Goal: Task Accomplishment & Management: Manage account settings

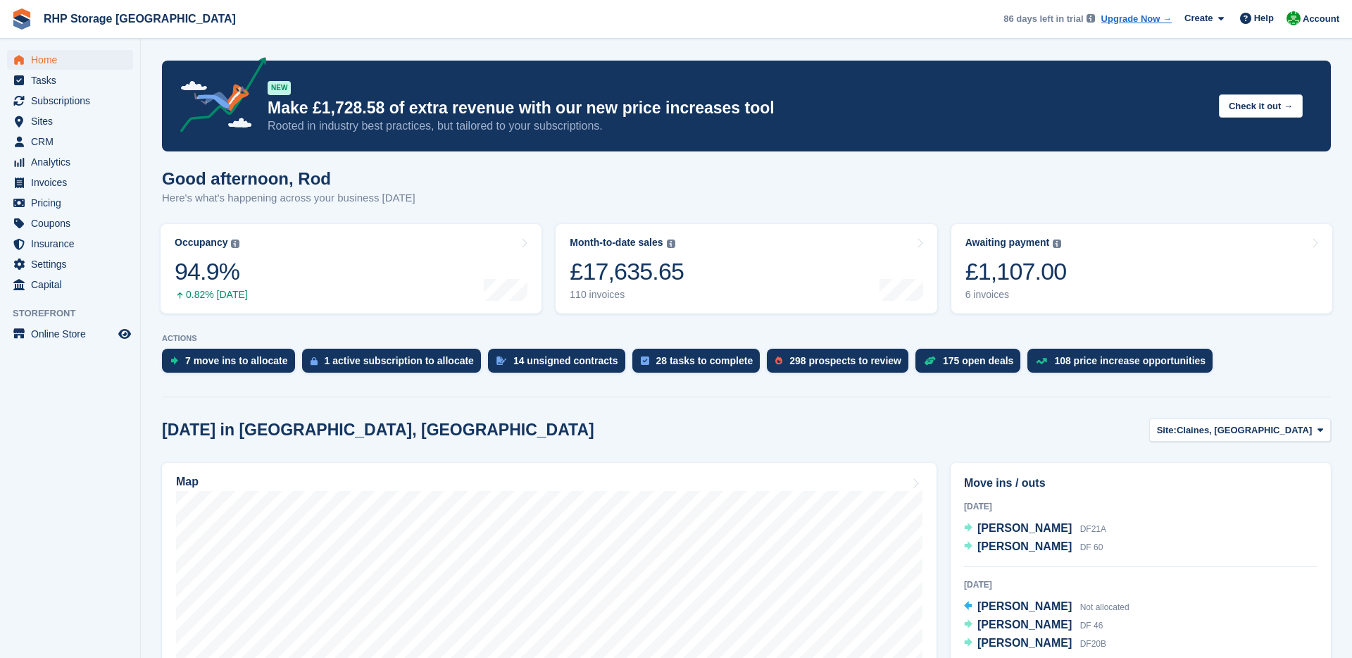
scroll to position [190, 0]
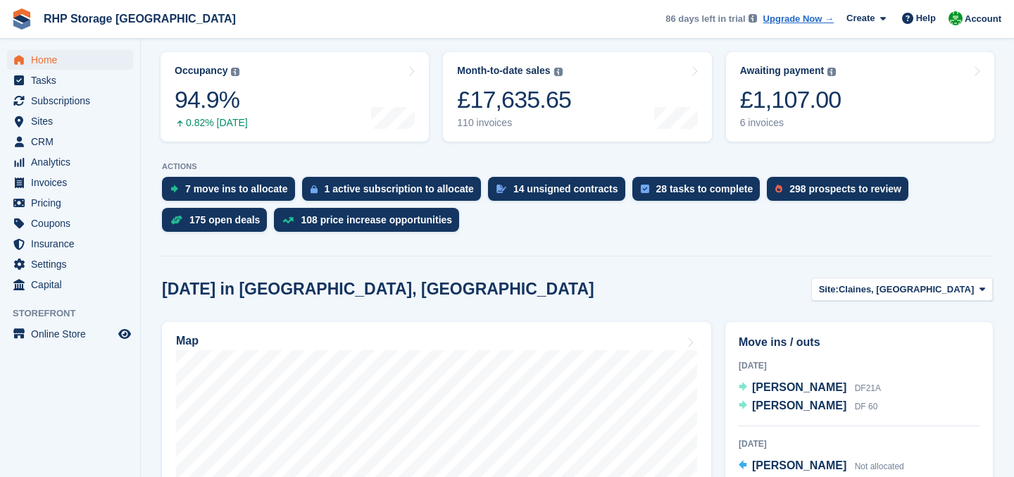
scroll to position [156, 0]
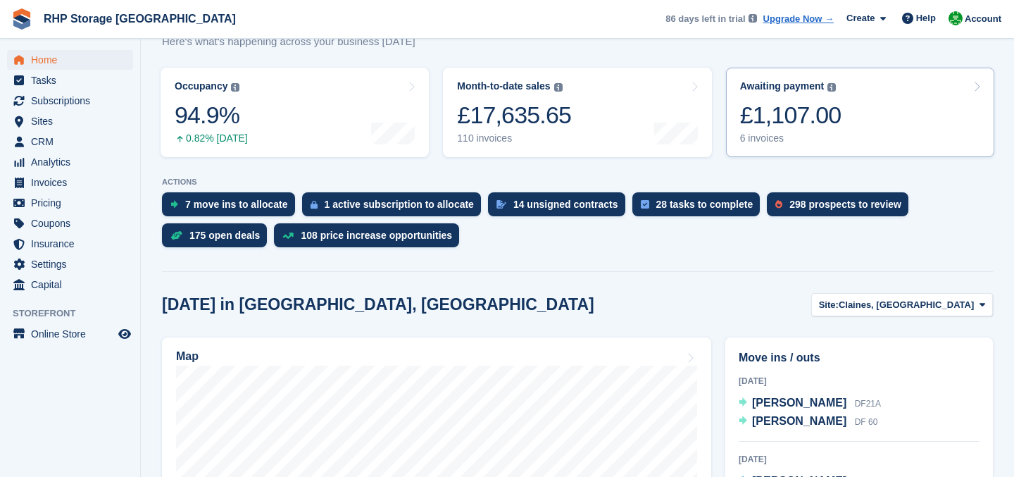
click at [746, 135] on div "6 invoices" at bounding box center [790, 138] width 101 height 12
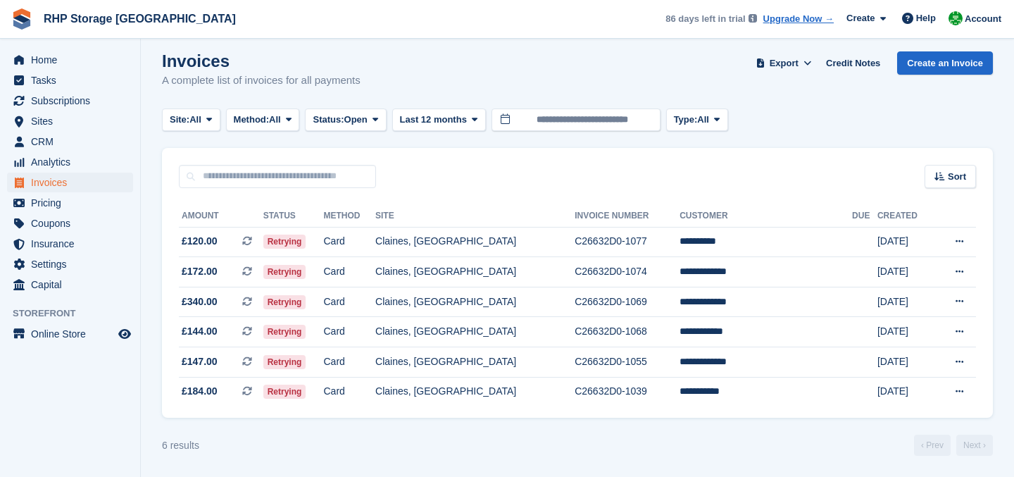
scroll to position [9, 0]
click at [37, 148] on span "CRM" at bounding box center [73, 142] width 84 height 20
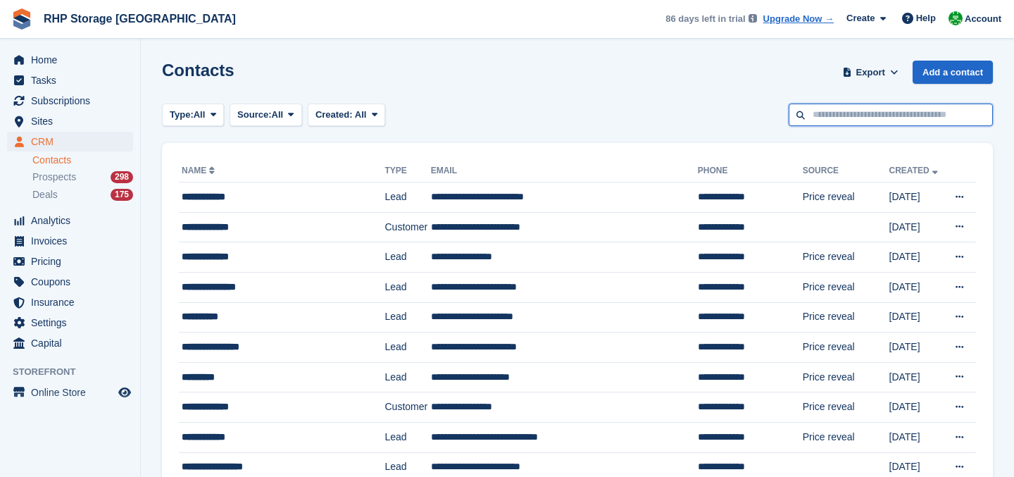
click at [834, 120] on input "text" at bounding box center [891, 115] width 204 height 23
type input "****"
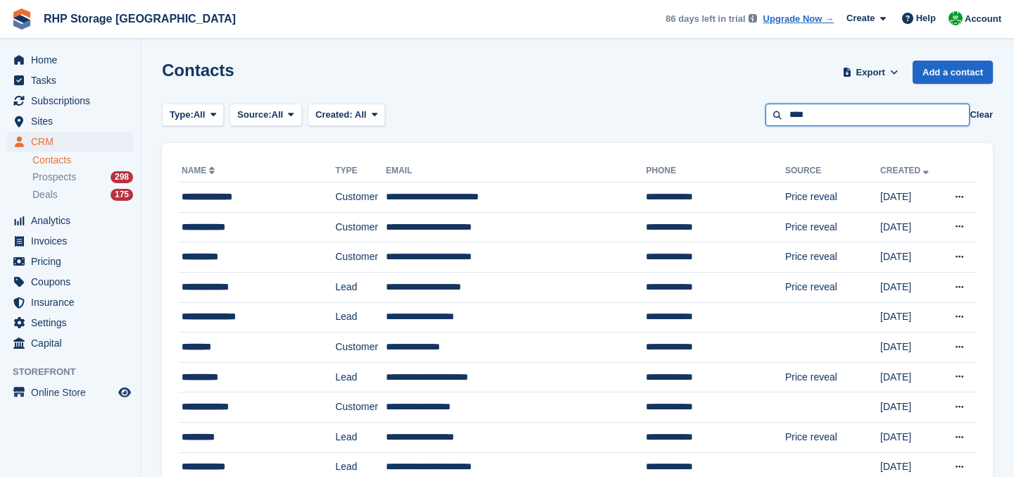
click at [898, 118] on input "****" at bounding box center [867, 115] width 204 height 23
type input "*******"
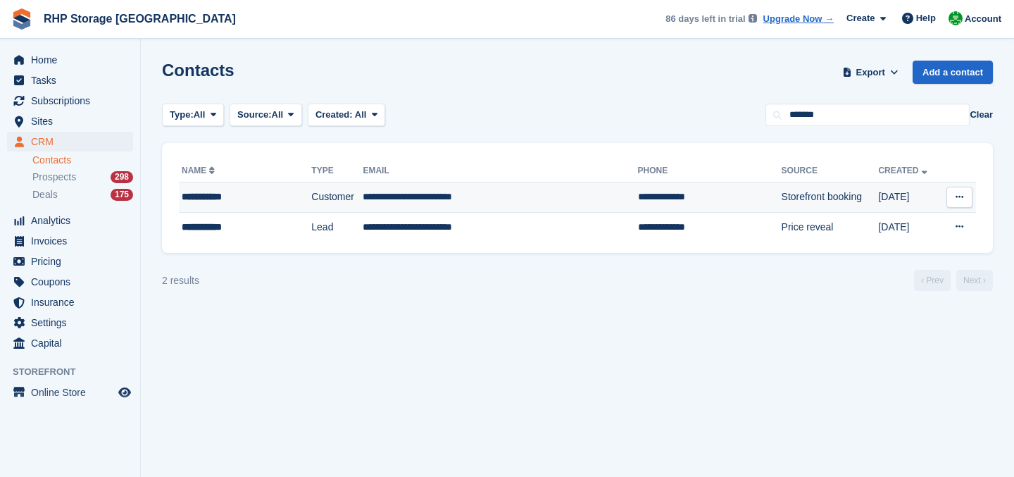
click at [260, 203] on div "**********" at bounding box center [235, 196] width 107 height 15
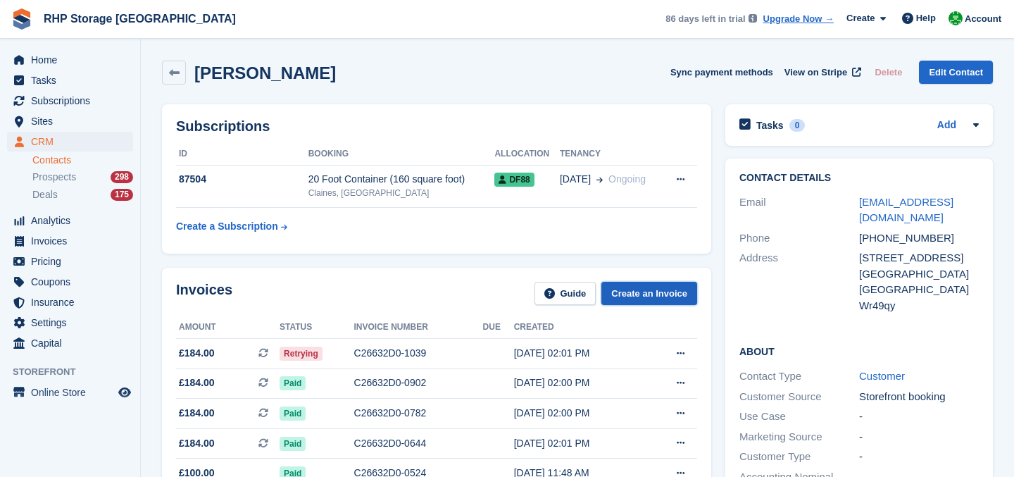
click at [629, 289] on link "Create an Invoice" at bounding box center [649, 293] width 96 height 23
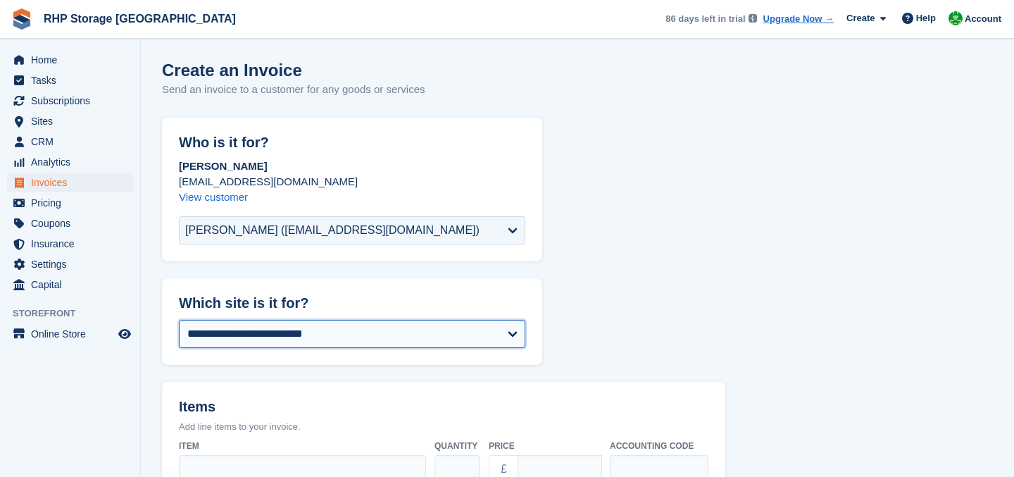
click at [281, 337] on select "**********" at bounding box center [352, 334] width 346 height 28
select select "****"
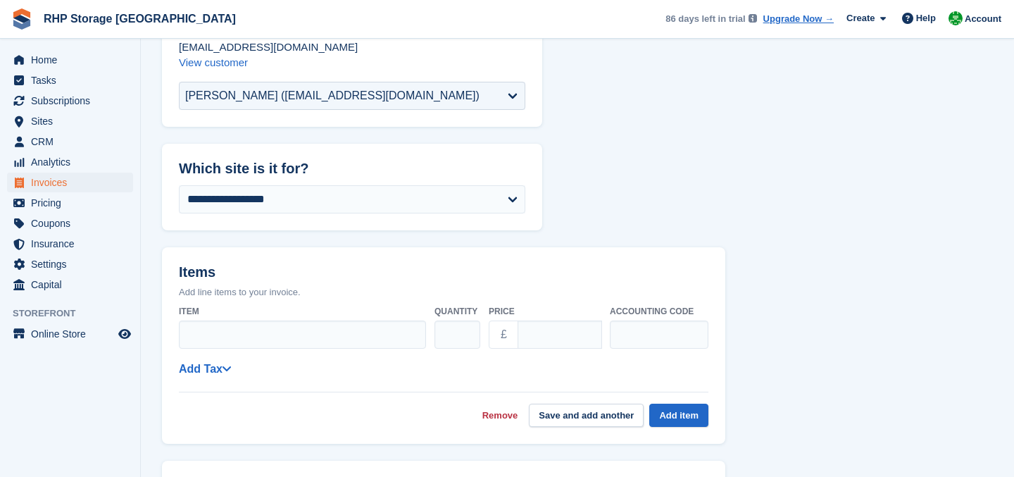
scroll to position [136, 0]
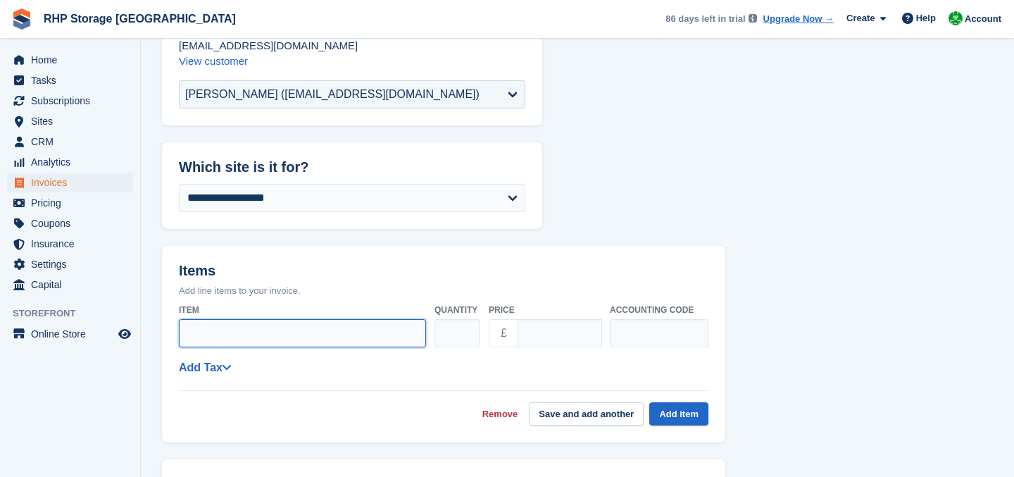
click at [275, 337] on input "Item" at bounding box center [302, 333] width 247 height 28
type input "**********"
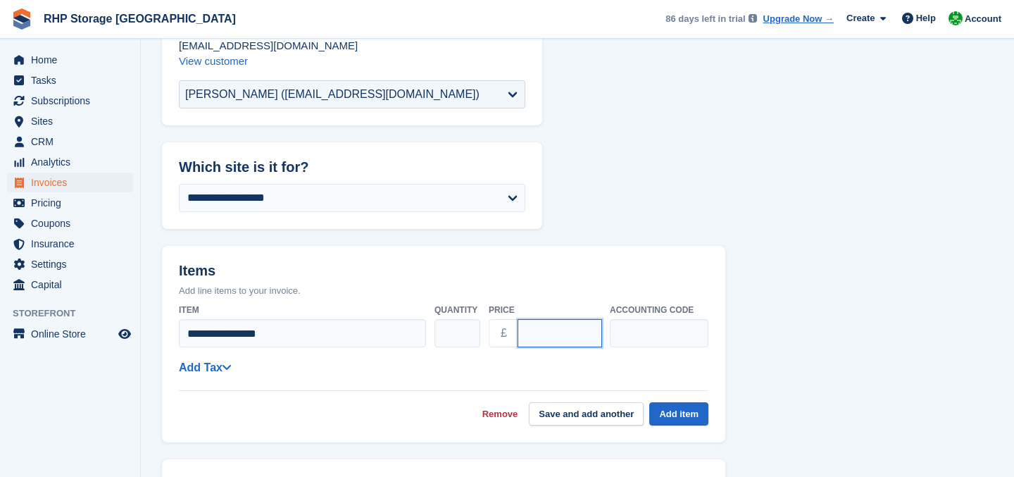
click at [563, 339] on input "****" at bounding box center [560, 333] width 84 height 28
drag, startPoint x: 564, startPoint y: 335, endPoint x: 508, endPoint y: 335, distance: 56.3
click at [508, 335] on div "£ ****" at bounding box center [545, 333] width 113 height 28
type input "*****"
click at [456, 377] on div "**********" at bounding box center [444, 361] width 530 height 127
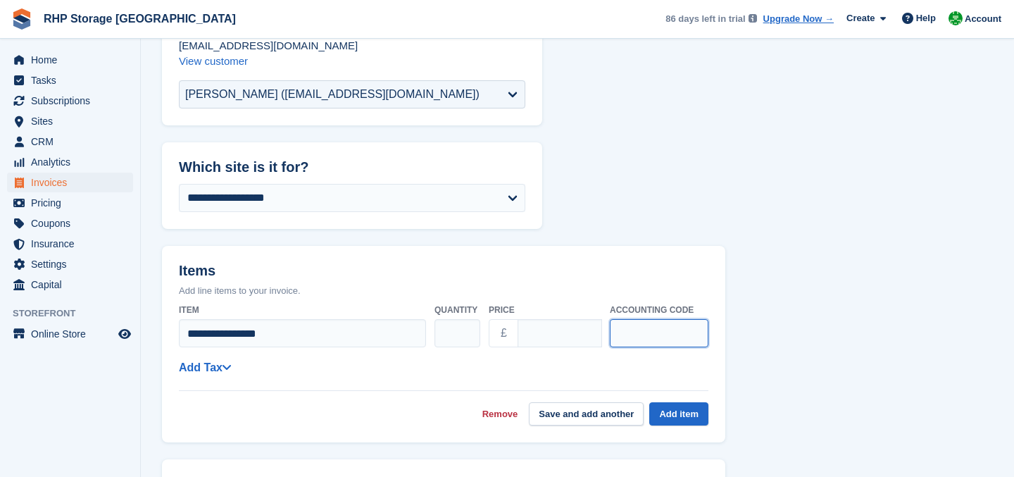
click at [679, 346] on input "text" at bounding box center [659, 333] width 99 height 28
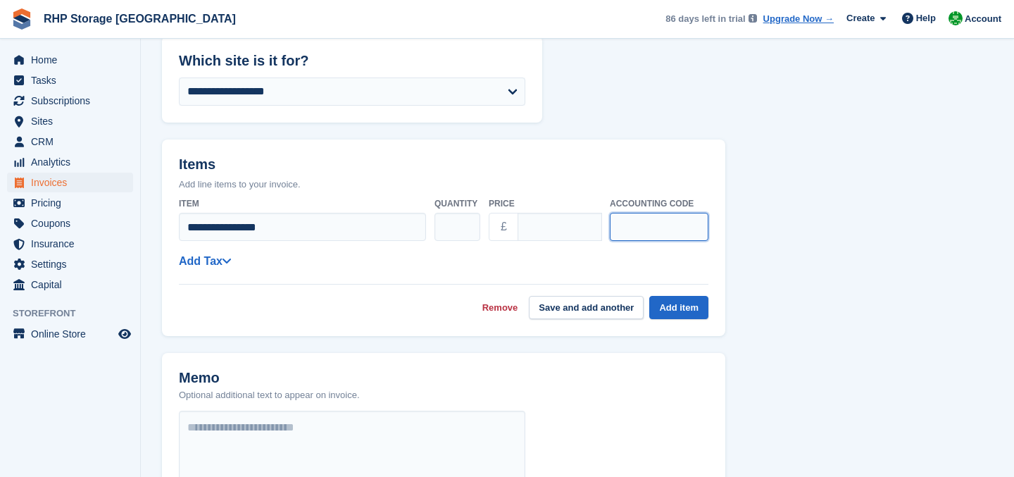
scroll to position [243, 0]
click at [686, 311] on button "Add item" at bounding box center [678, 306] width 59 height 23
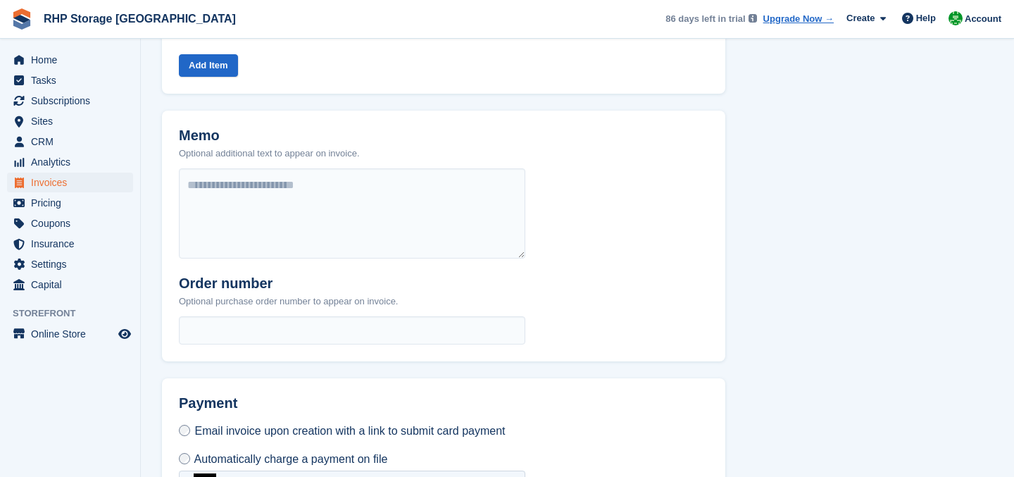
scroll to position [569, 0]
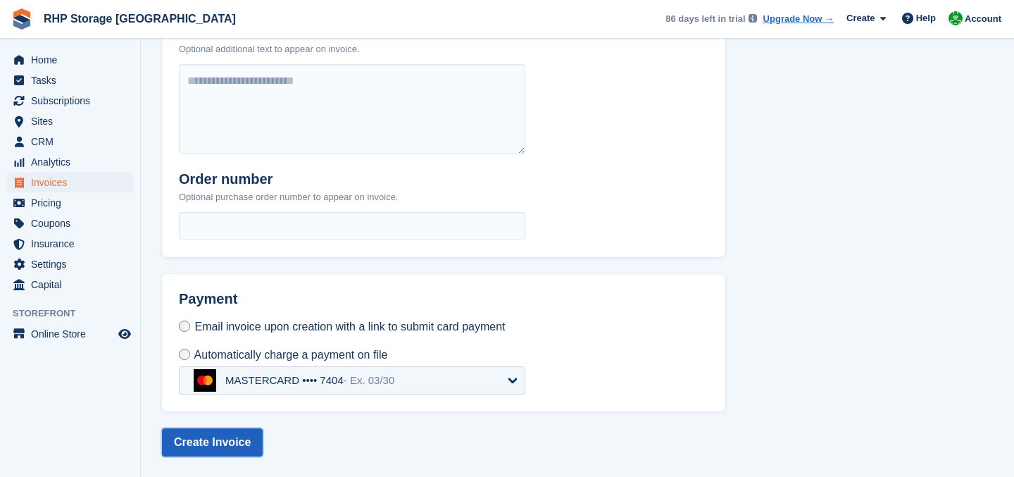
click at [228, 446] on button "Create Invoice" at bounding box center [212, 442] width 101 height 28
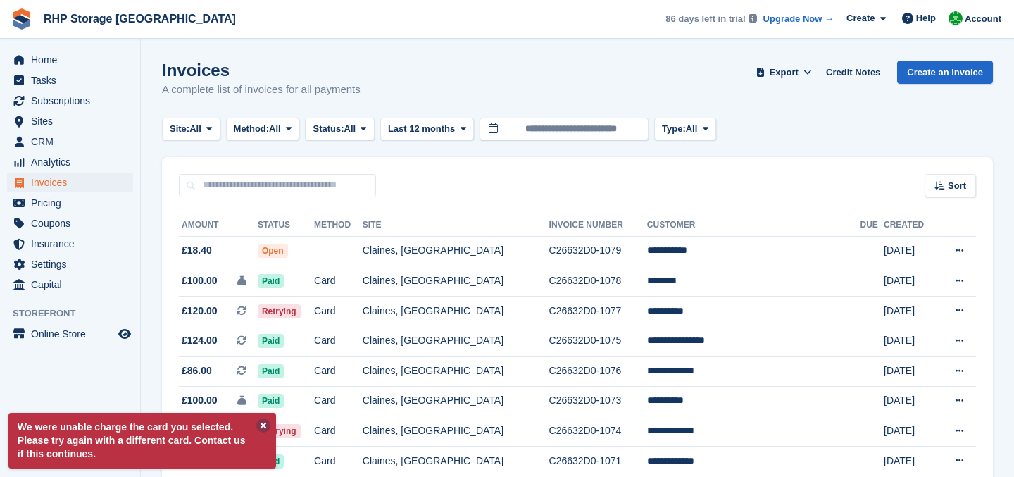
click at [261, 429] on button at bounding box center [263, 425] width 14 height 14
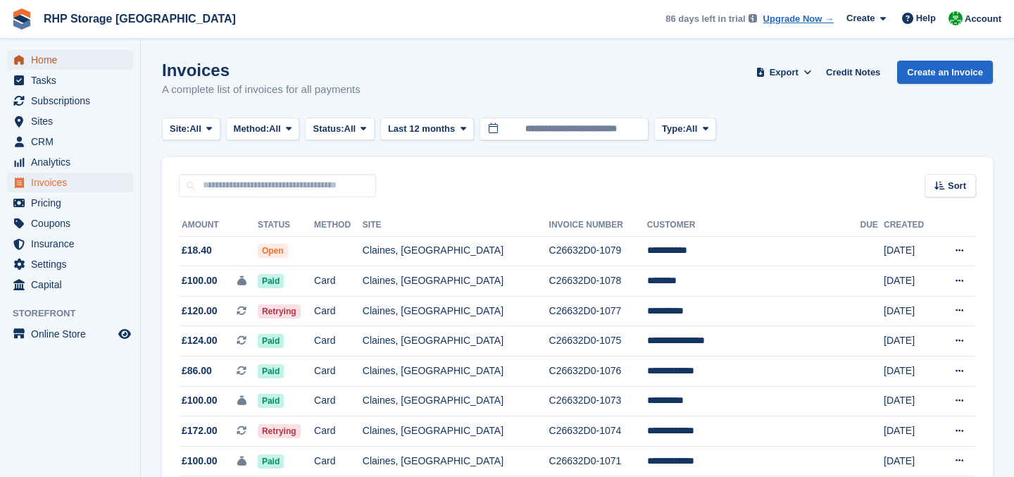
click at [103, 56] on span "Home" at bounding box center [73, 60] width 84 height 20
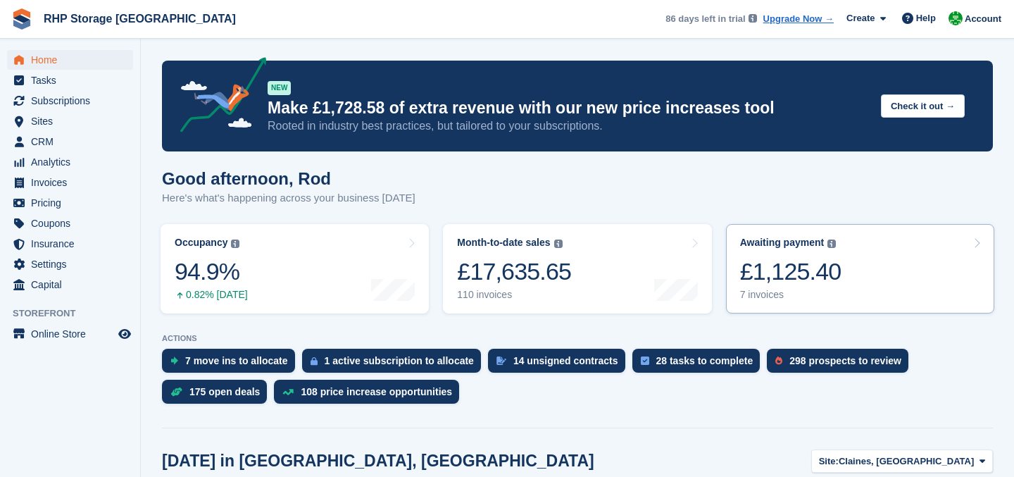
click at [811, 263] on div "£1,125.40" at bounding box center [790, 271] width 101 height 29
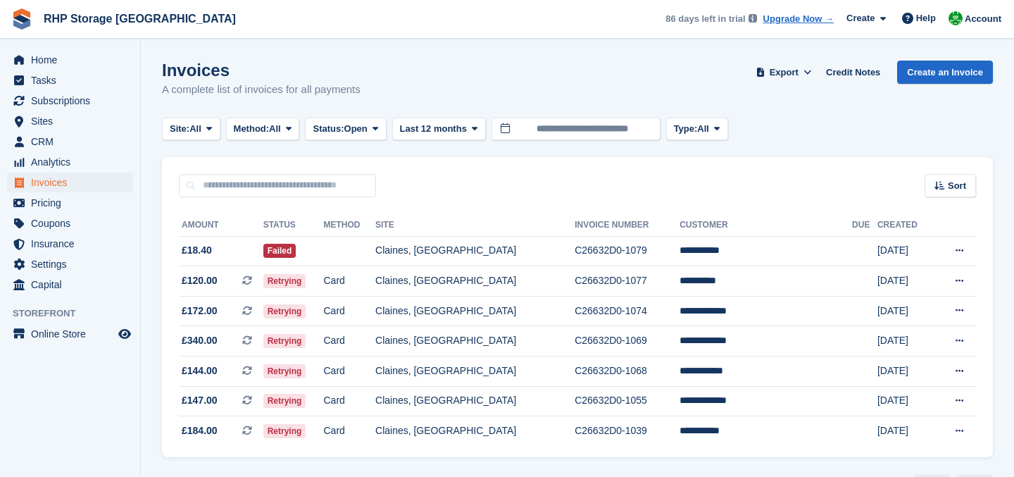
scroll to position [39, 0]
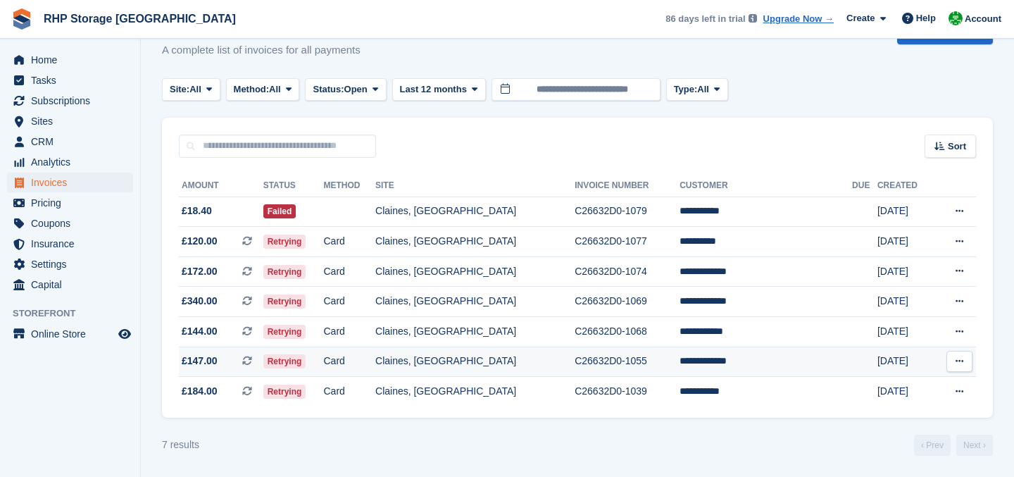
click at [615, 365] on td "C26632D0-1055" at bounding box center [627, 361] width 105 height 30
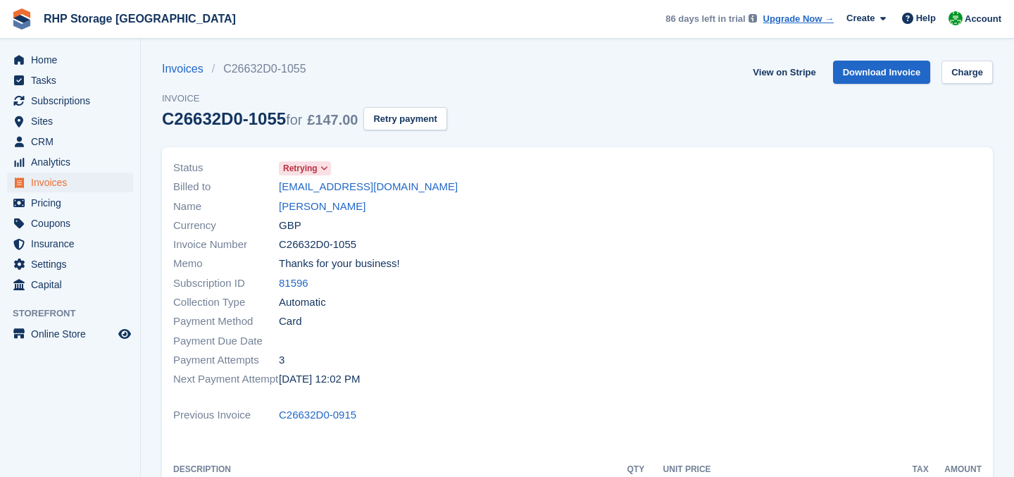
drag, startPoint x: 446, startPoint y: 187, endPoint x: 275, endPoint y: 184, distance: 171.8
click at [275, 184] on div "Billed to danielhanley2579@live.co.uk" at bounding box center [371, 186] width 396 height 19
copy div "danielhanley2579@live.co.uk"
click at [430, 120] on button "Retry payment" at bounding box center [404, 118] width 83 height 23
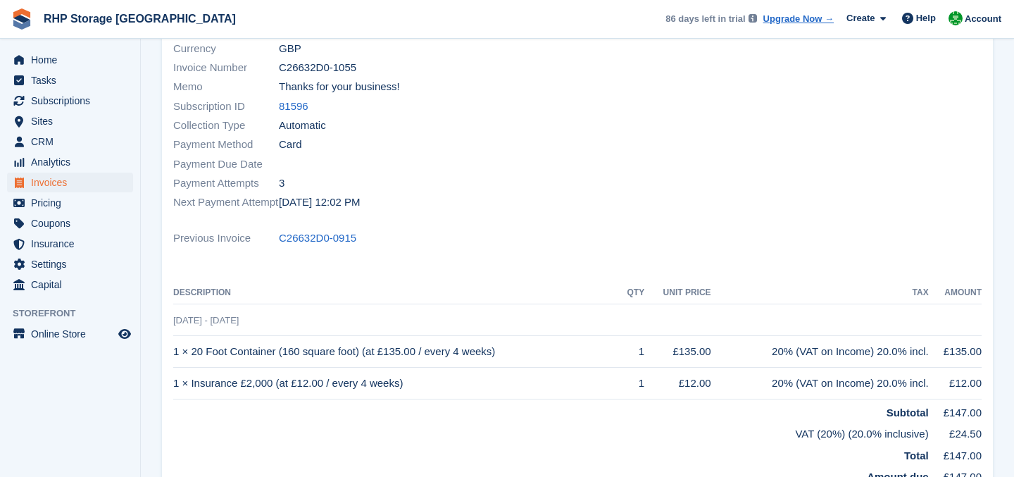
scroll to position [179, 0]
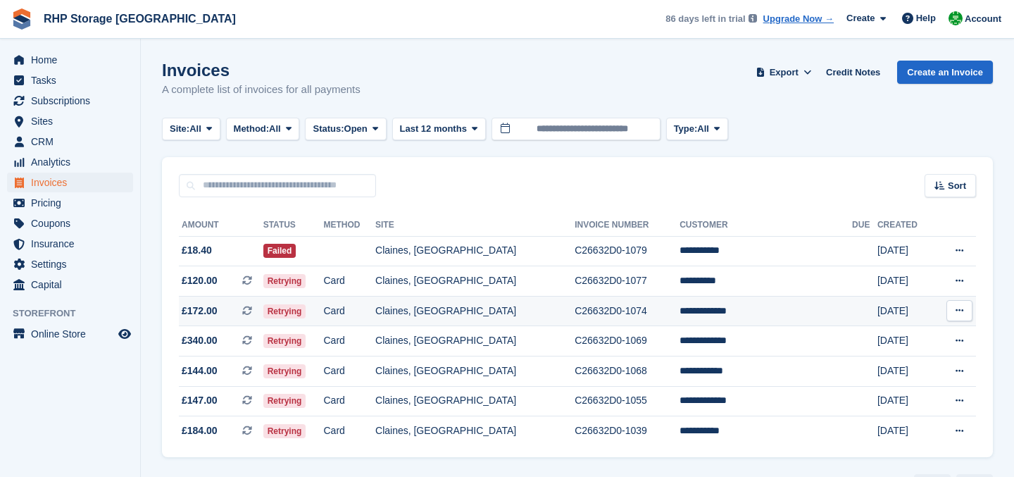
scroll to position [39, 0]
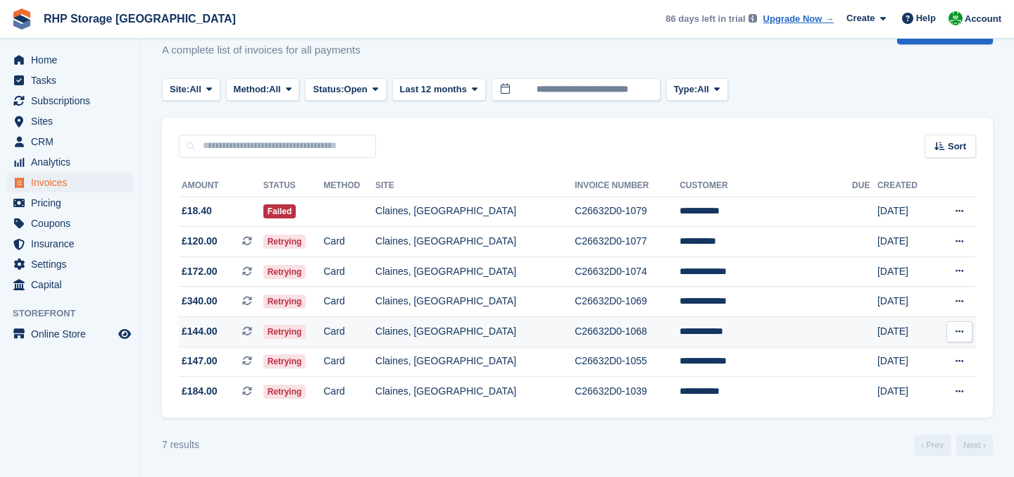
click at [498, 337] on td "Claines, [GEOGRAPHIC_DATA]" at bounding box center [474, 332] width 199 height 30
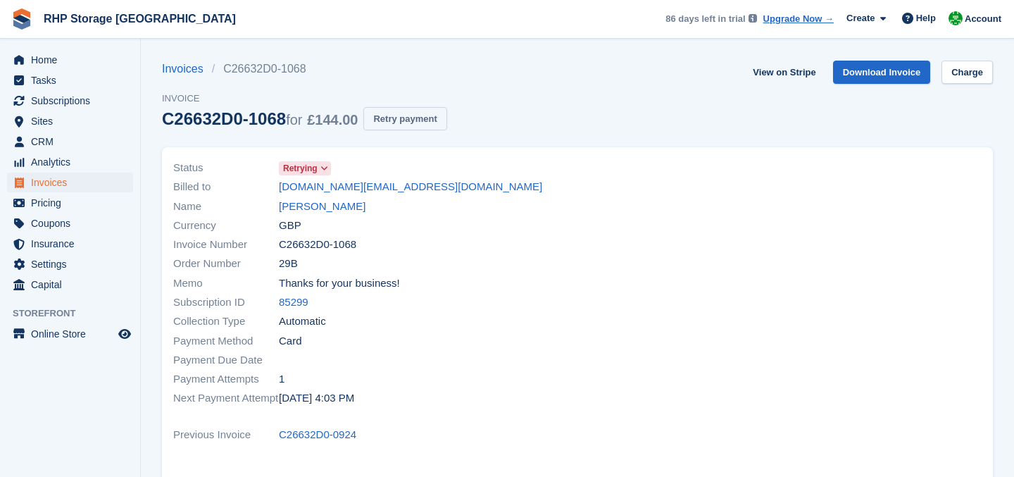
click at [413, 120] on button "Retry payment" at bounding box center [404, 118] width 83 height 23
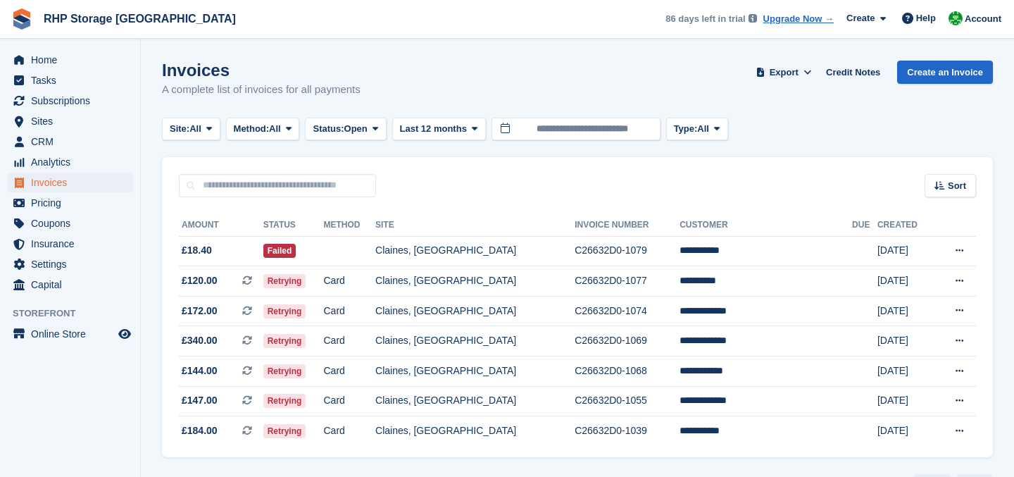
scroll to position [39, 0]
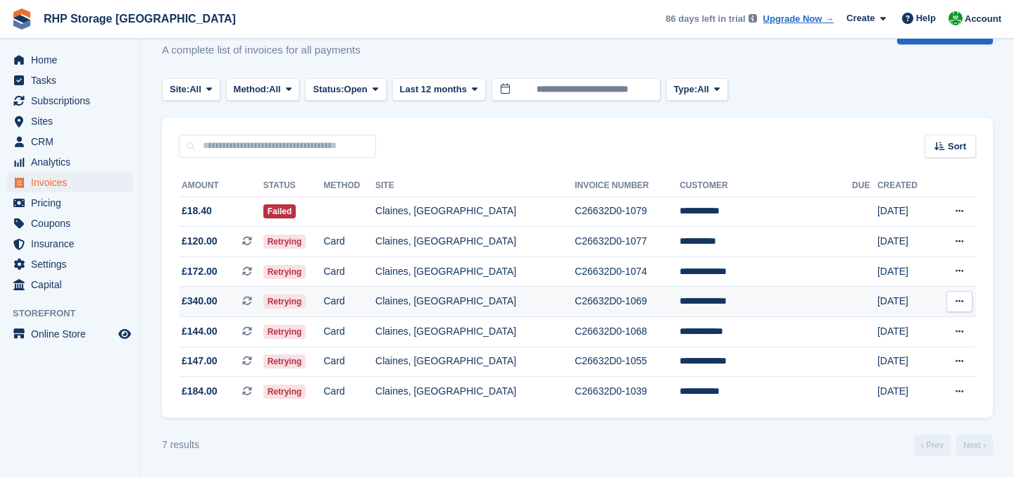
click at [441, 308] on td "Claines, [GEOGRAPHIC_DATA]" at bounding box center [474, 302] width 199 height 30
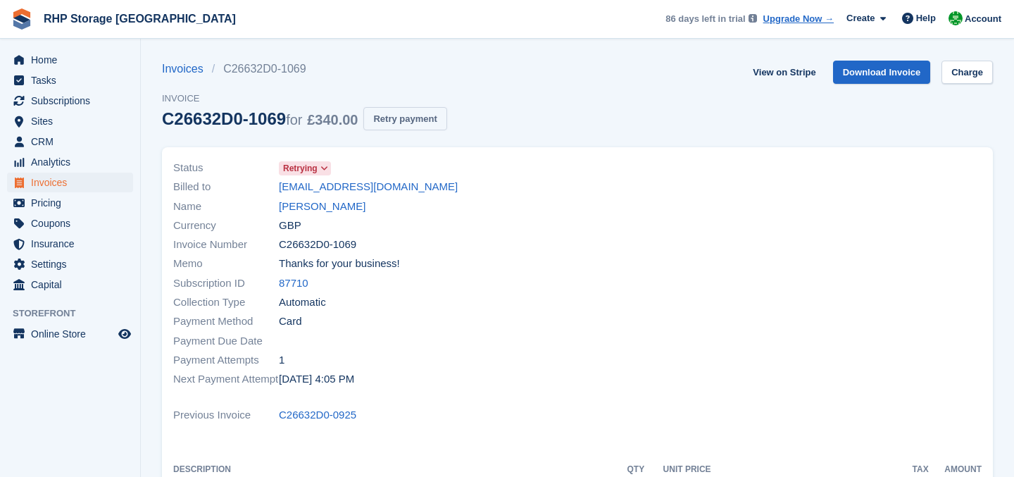
click at [440, 115] on button "Retry payment" at bounding box center [404, 118] width 83 height 23
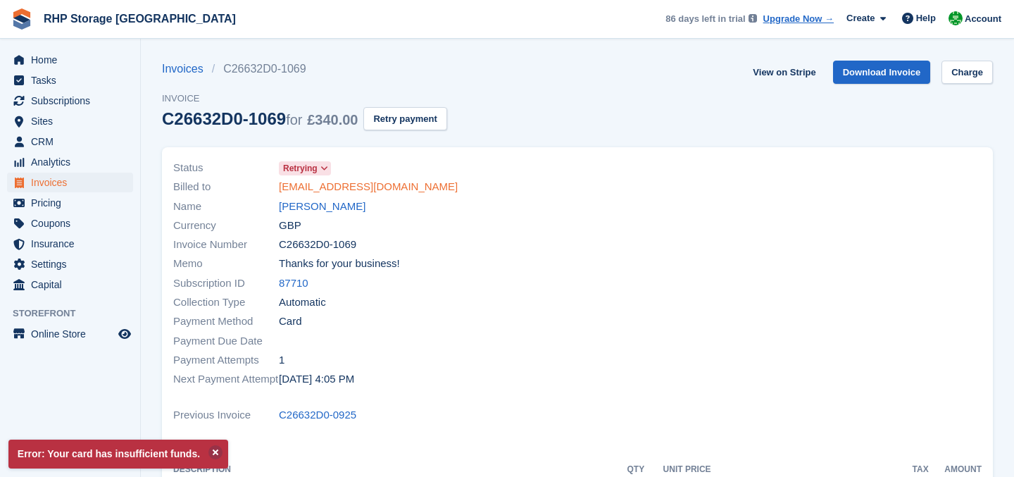
drag, startPoint x: 432, startPoint y: 189, endPoint x: 278, endPoint y: 188, distance: 153.5
click at [278, 188] on div "Billed to aginstallations@yahoo.com" at bounding box center [371, 186] width 396 height 19
click at [294, 187] on link "aginstallations@yahoo.com" at bounding box center [368, 187] width 179 height 16
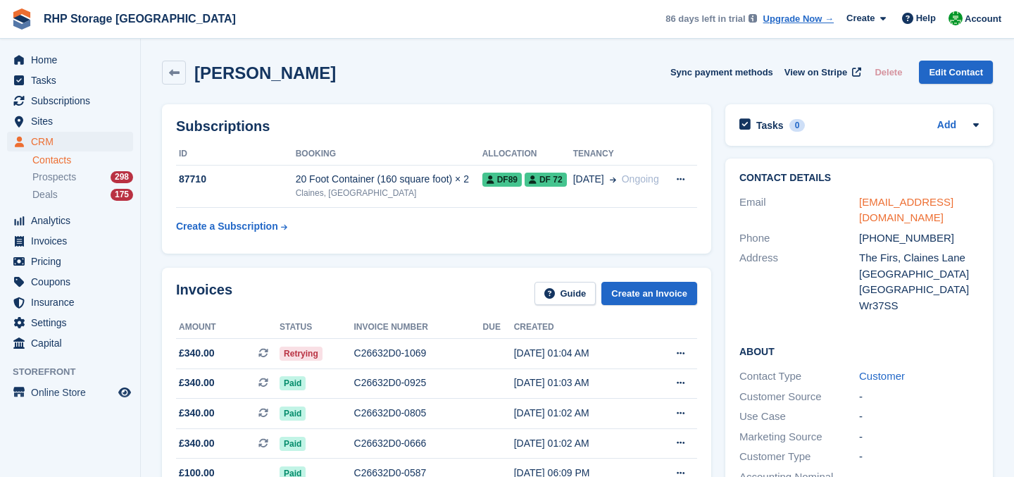
click at [882, 202] on link "aginstallations@yahoo.com" at bounding box center [906, 210] width 94 height 28
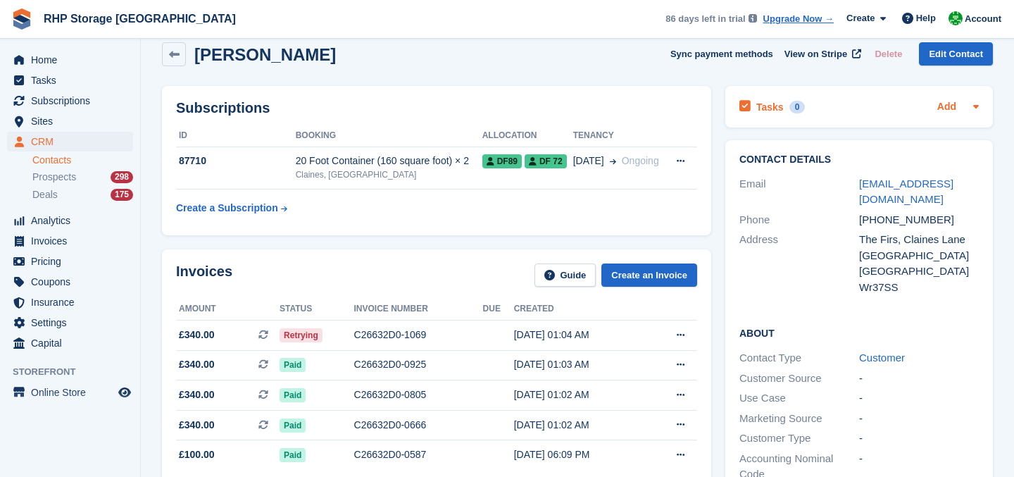
scroll to position [19, 0]
click at [75, 59] on span "Home" at bounding box center [73, 60] width 84 height 20
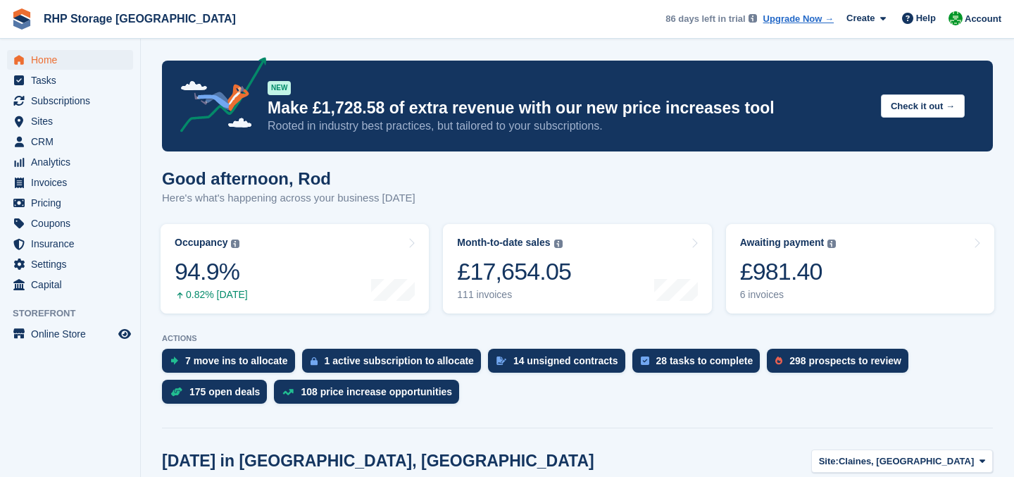
scroll to position [80, 0]
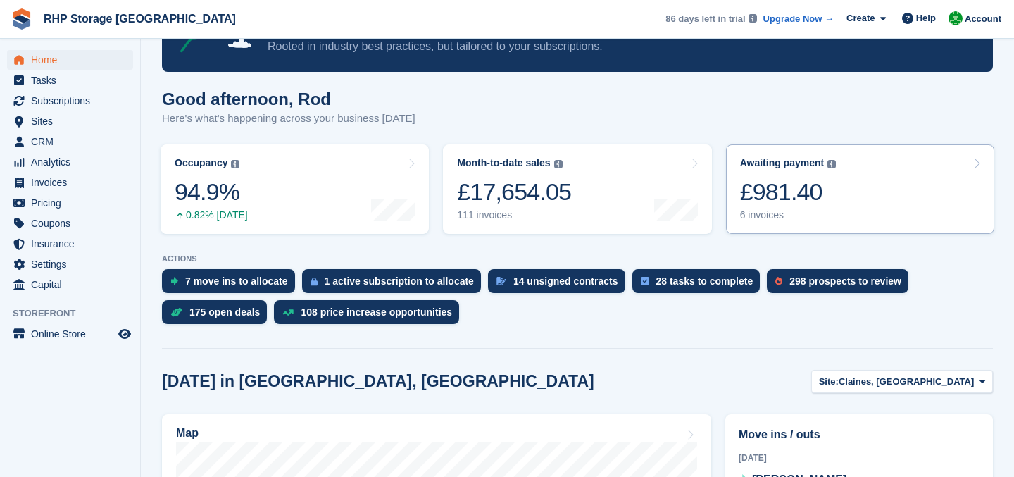
click at [822, 160] on div "Awaiting payment" at bounding box center [782, 163] width 84 height 12
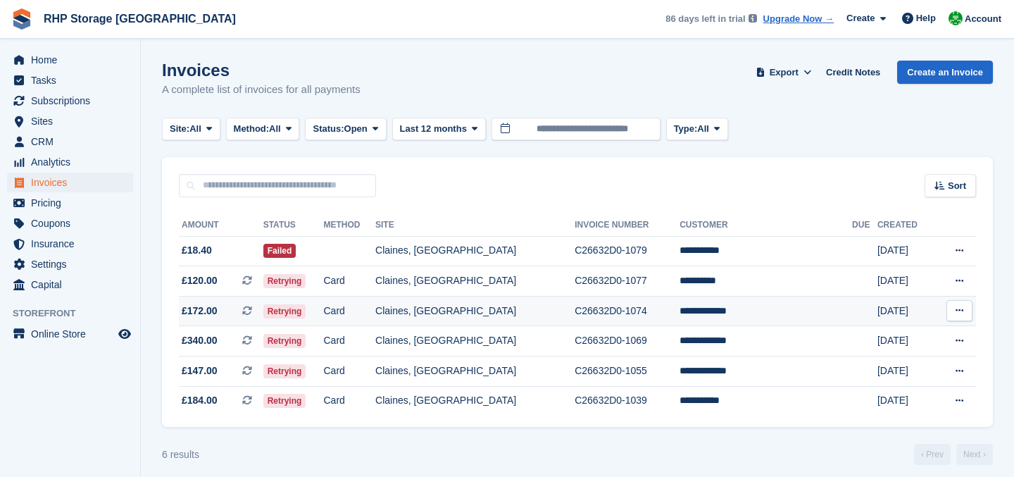
click at [515, 316] on td "Claines, [GEOGRAPHIC_DATA]" at bounding box center [474, 311] width 199 height 30
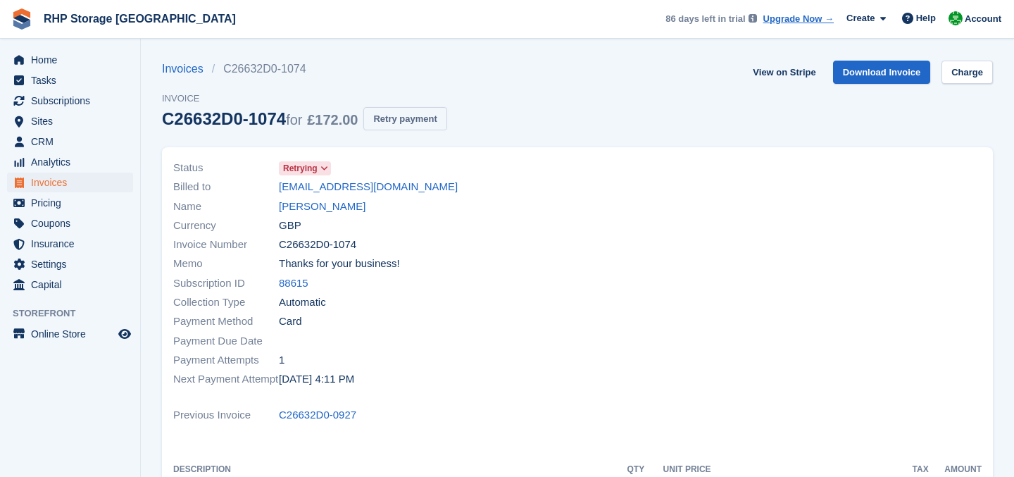
click at [410, 120] on button "Retry payment" at bounding box center [404, 118] width 83 height 23
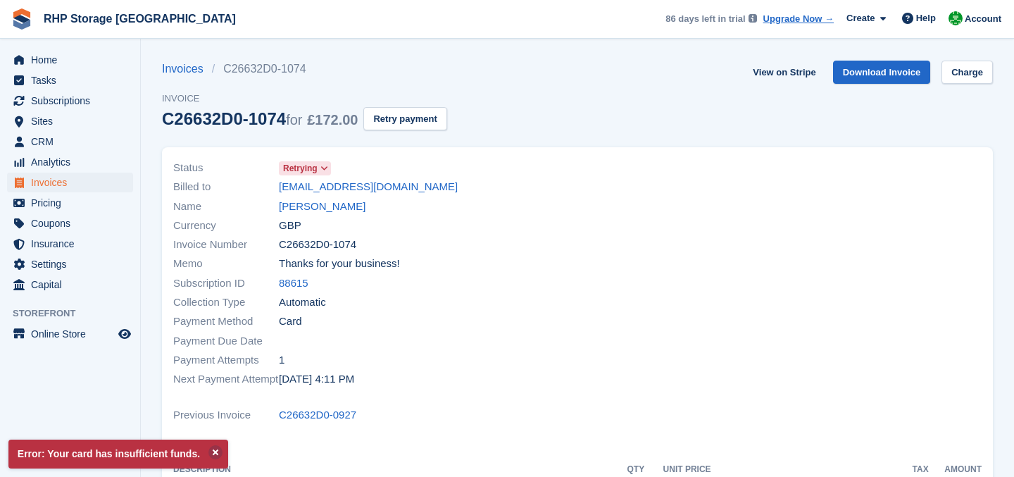
drag, startPoint x: 447, startPoint y: 189, endPoint x: 273, endPoint y: 189, distance: 173.9
click at [273, 189] on div "Billed to adriannab15@outlook.com" at bounding box center [371, 186] width 396 height 19
copy div "adriannab15@outlook.com"
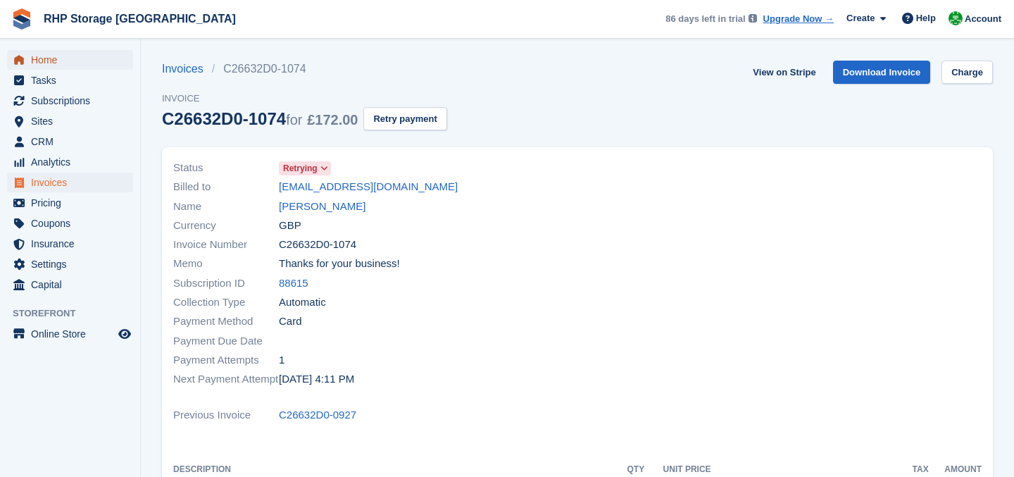
click at [50, 61] on span "Home" at bounding box center [73, 60] width 84 height 20
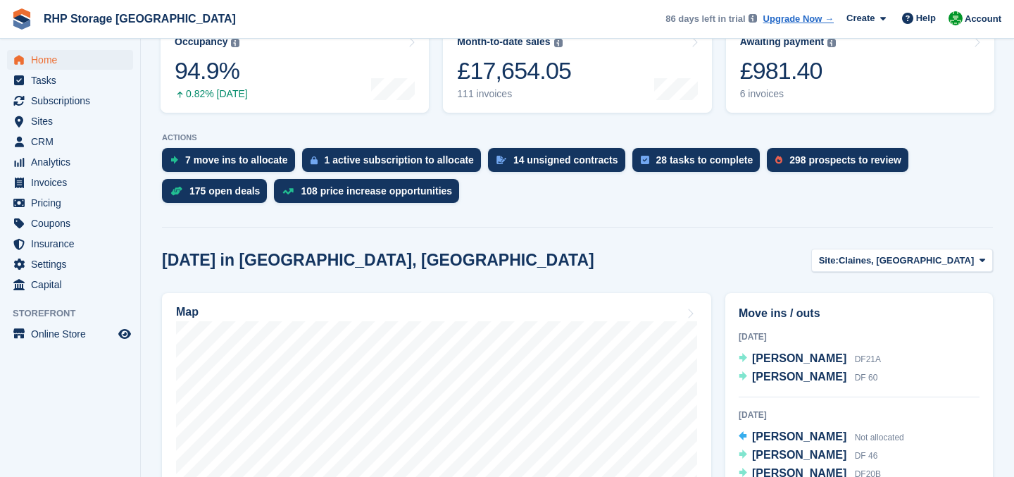
scroll to position [180, 0]
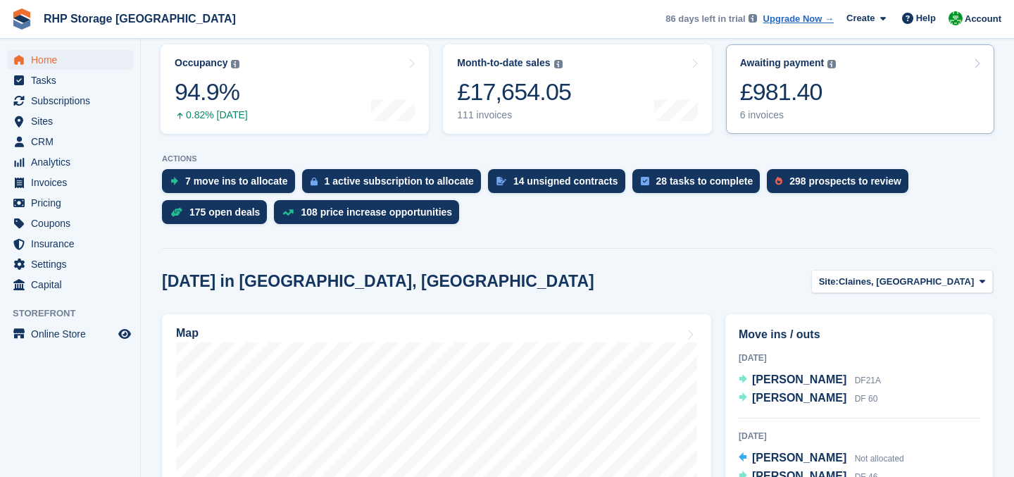
click at [798, 110] on div "6 invoices" at bounding box center [788, 115] width 96 height 12
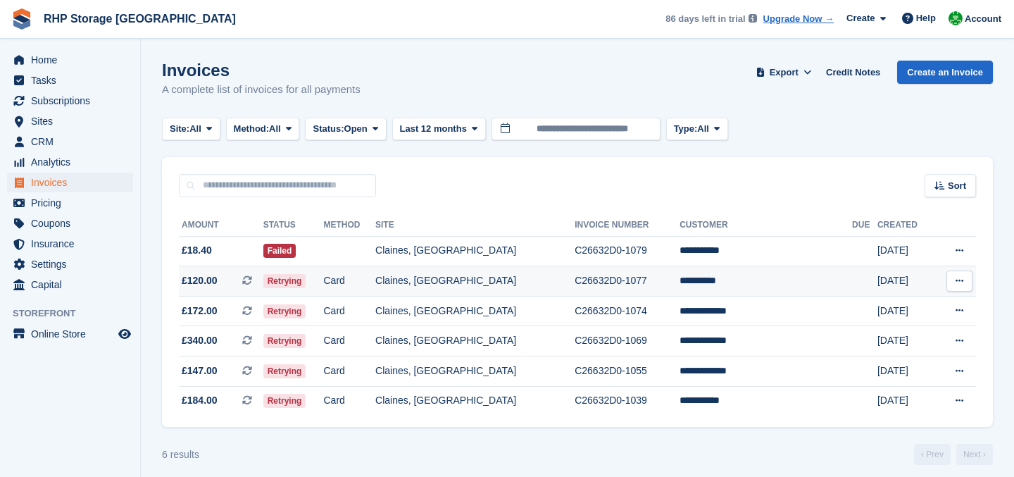
click at [430, 282] on td "Claines, [GEOGRAPHIC_DATA]" at bounding box center [474, 281] width 199 height 30
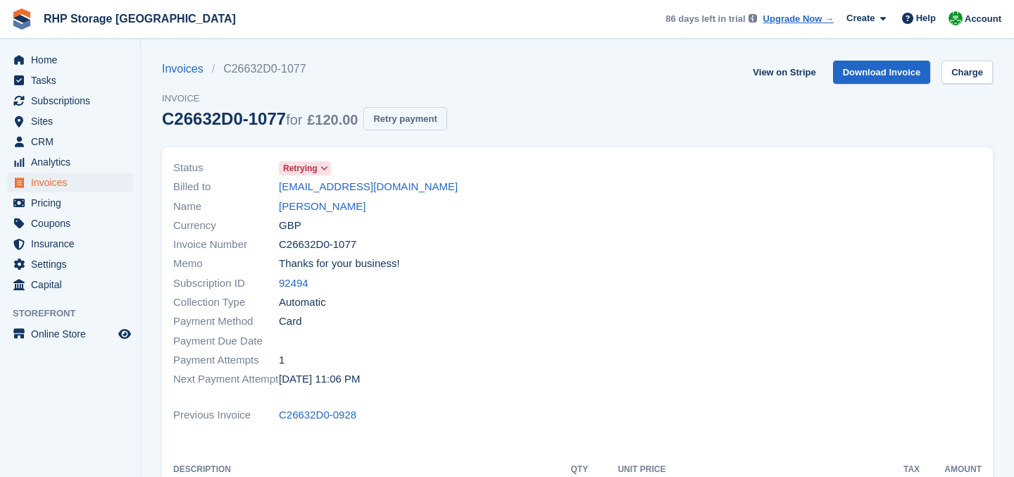
click at [415, 123] on button "Retry payment" at bounding box center [404, 118] width 83 height 23
